Goal: Navigation & Orientation: Find specific page/section

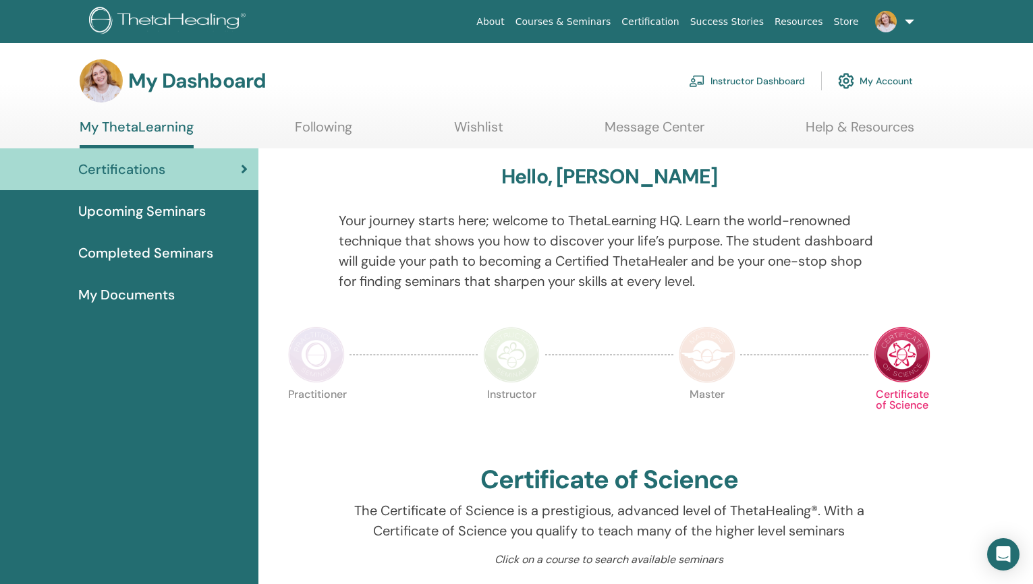
click at [750, 82] on link "Instructor Dashboard" at bounding box center [747, 81] width 116 height 30
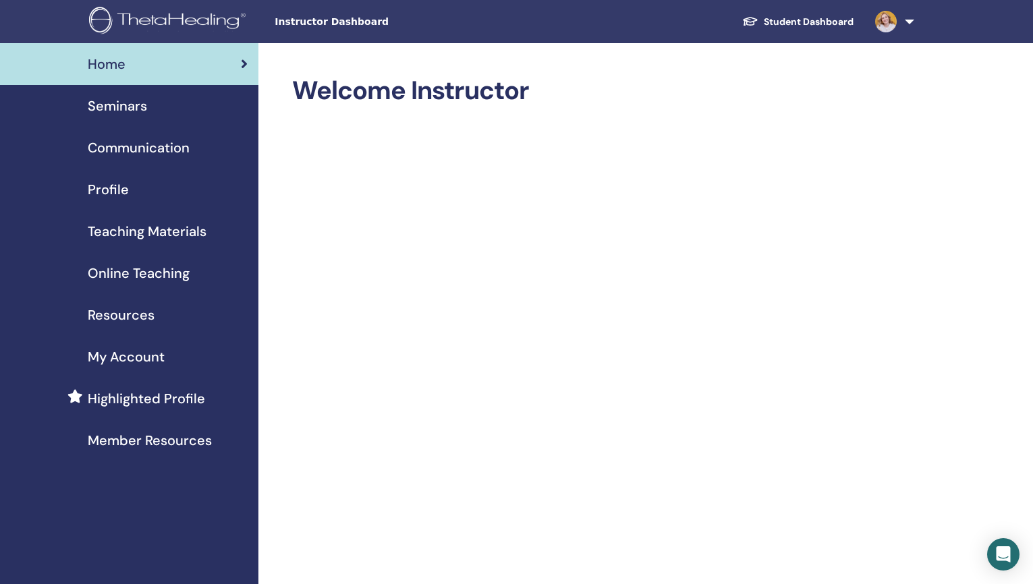
click at [118, 103] on span "Seminars" at bounding box center [117, 106] width 59 height 20
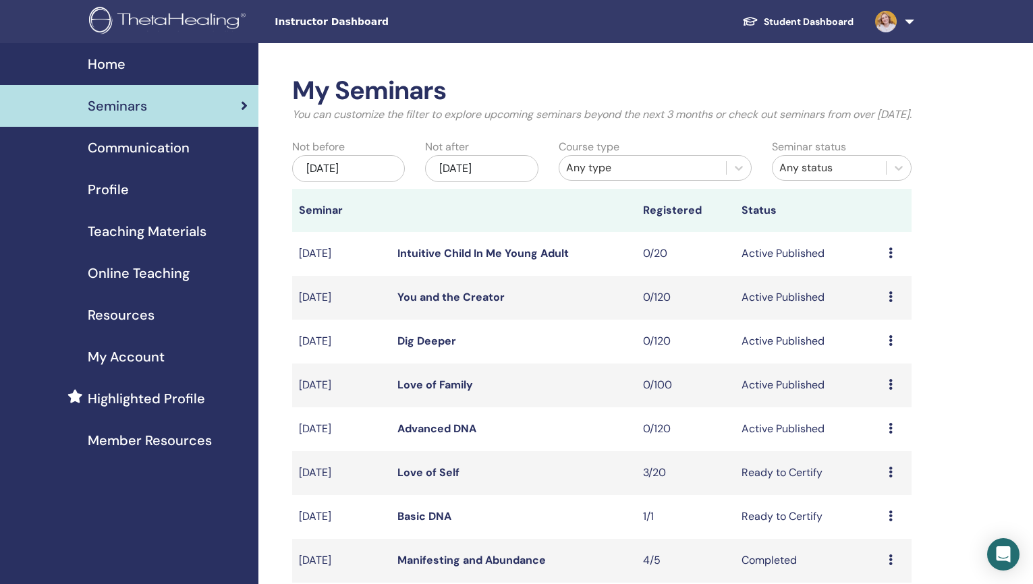
click at [889, 258] on icon at bounding box center [891, 253] width 4 height 11
click at [863, 279] on link "Preview" at bounding box center [871, 277] width 38 height 14
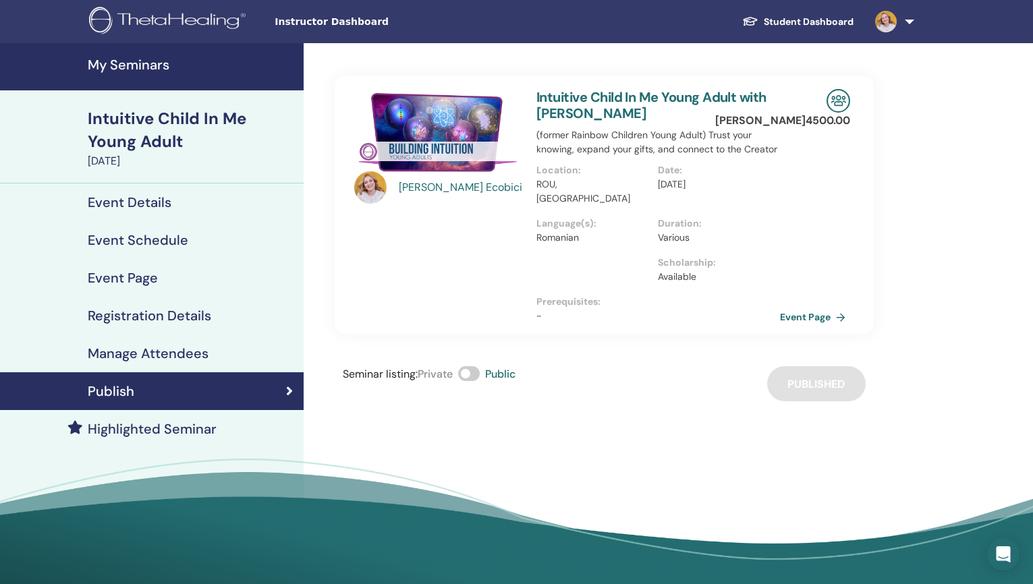
click at [569, 94] on link "Intuitive Child In Me Young Adult with Silvia Ecobici" at bounding box center [651, 105] width 230 height 34
click at [806, 307] on link "Event Page" at bounding box center [817, 317] width 71 height 20
